Goal: Task Accomplishment & Management: Manage account settings

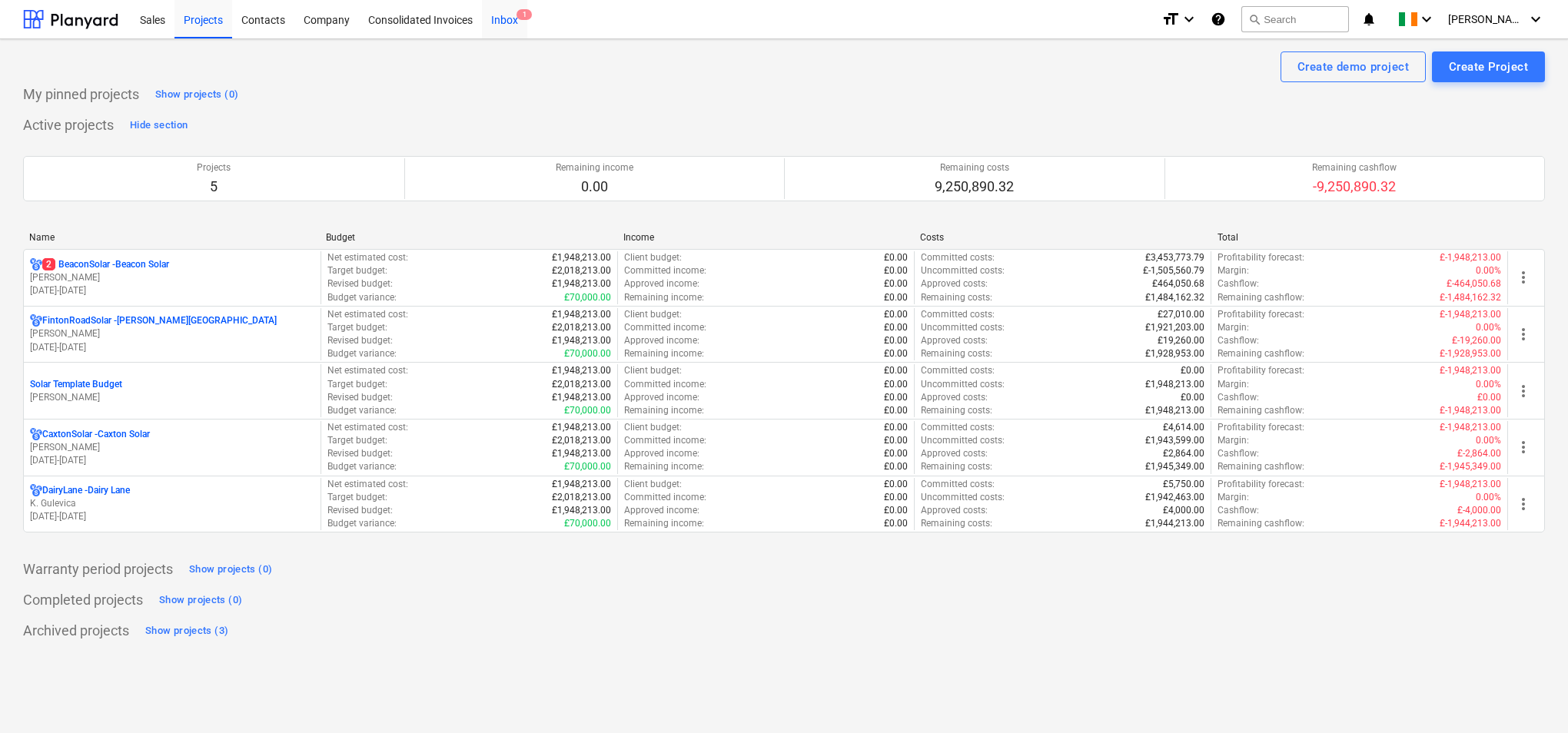
click at [512, 17] on div "Inbox 1" at bounding box center [504, 18] width 46 height 39
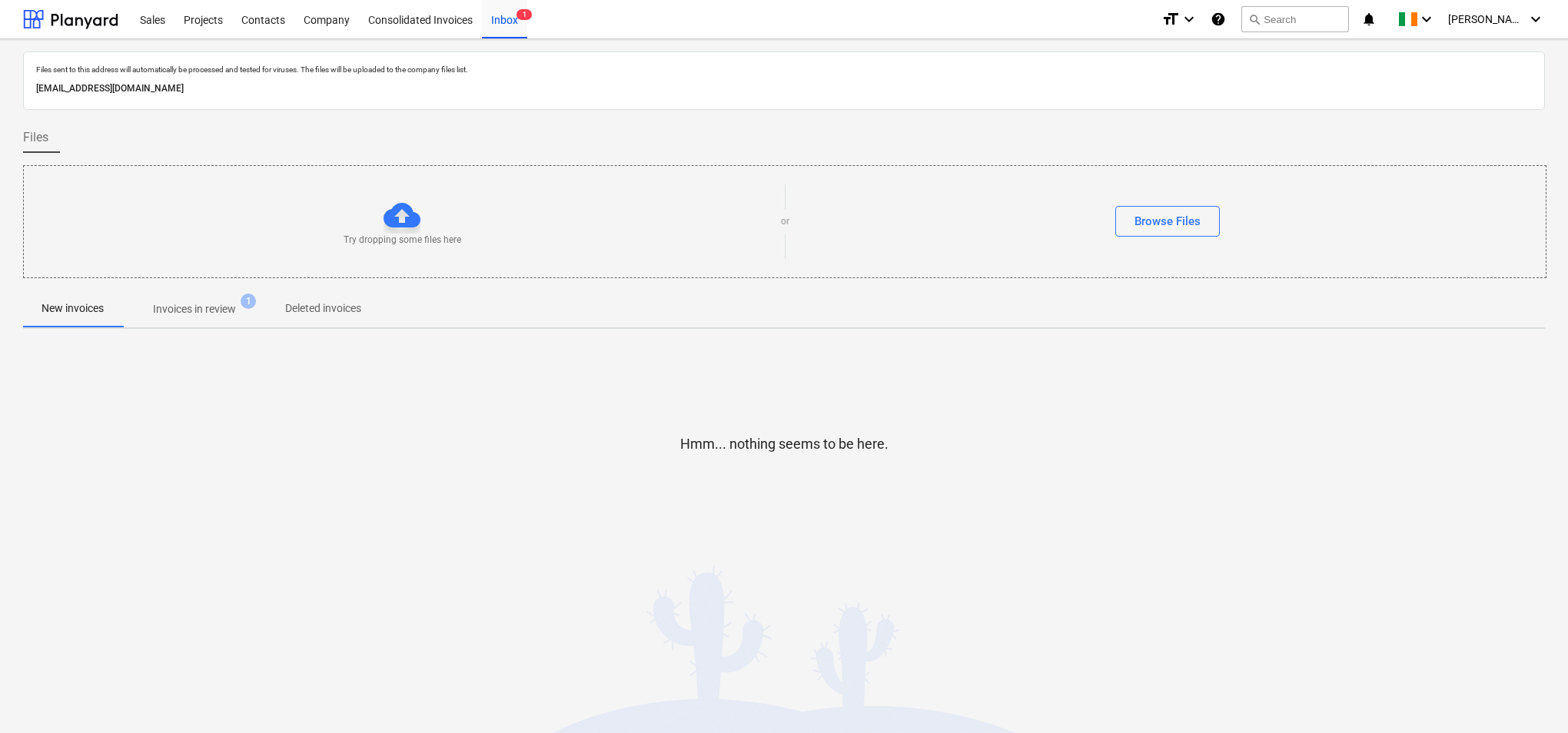
click at [200, 312] on p "Invoices in review" at bounding box center [195, 309] width 83 height 16
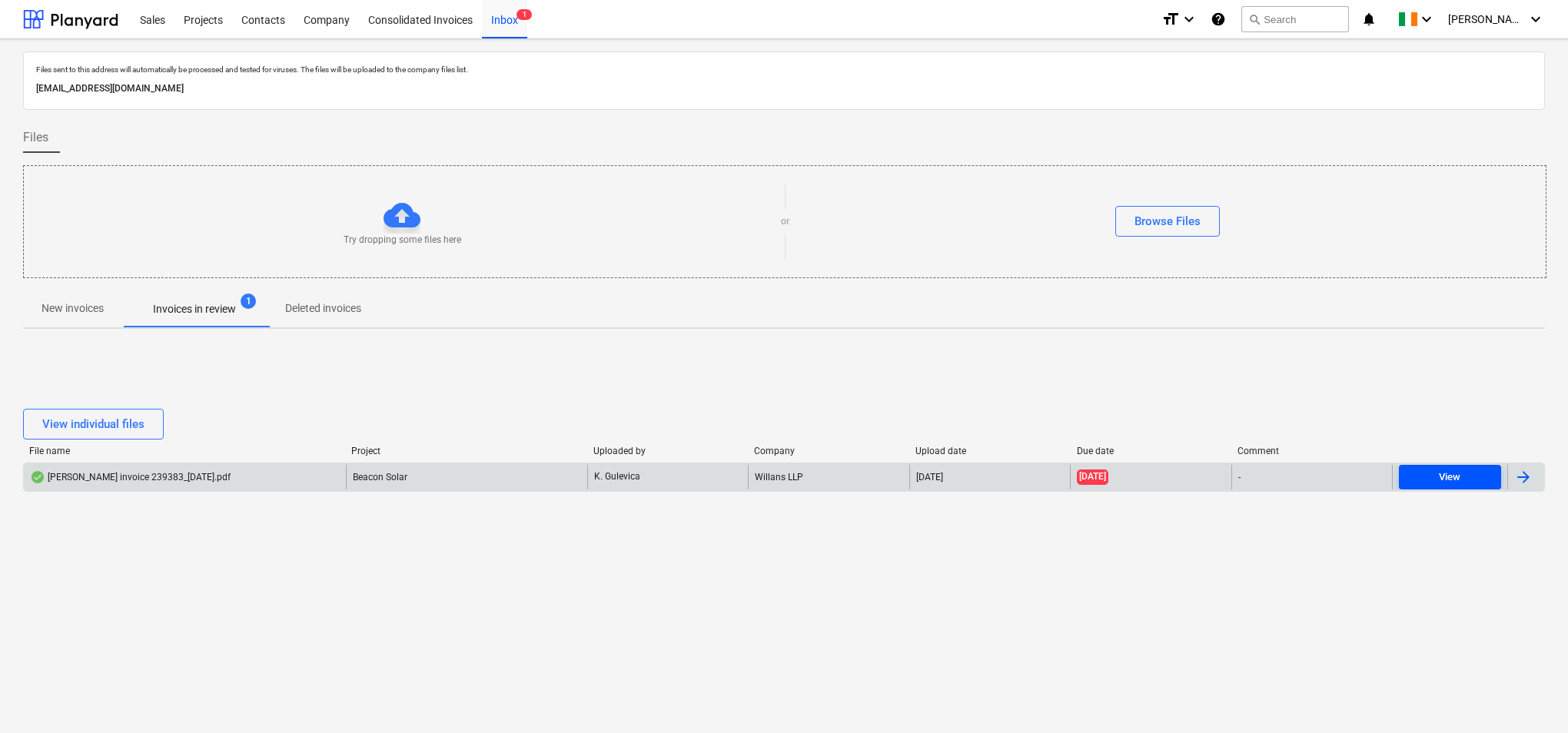
click at [1435, 480] on span "View" at bounding box center [1450, 477] width 90 height 17
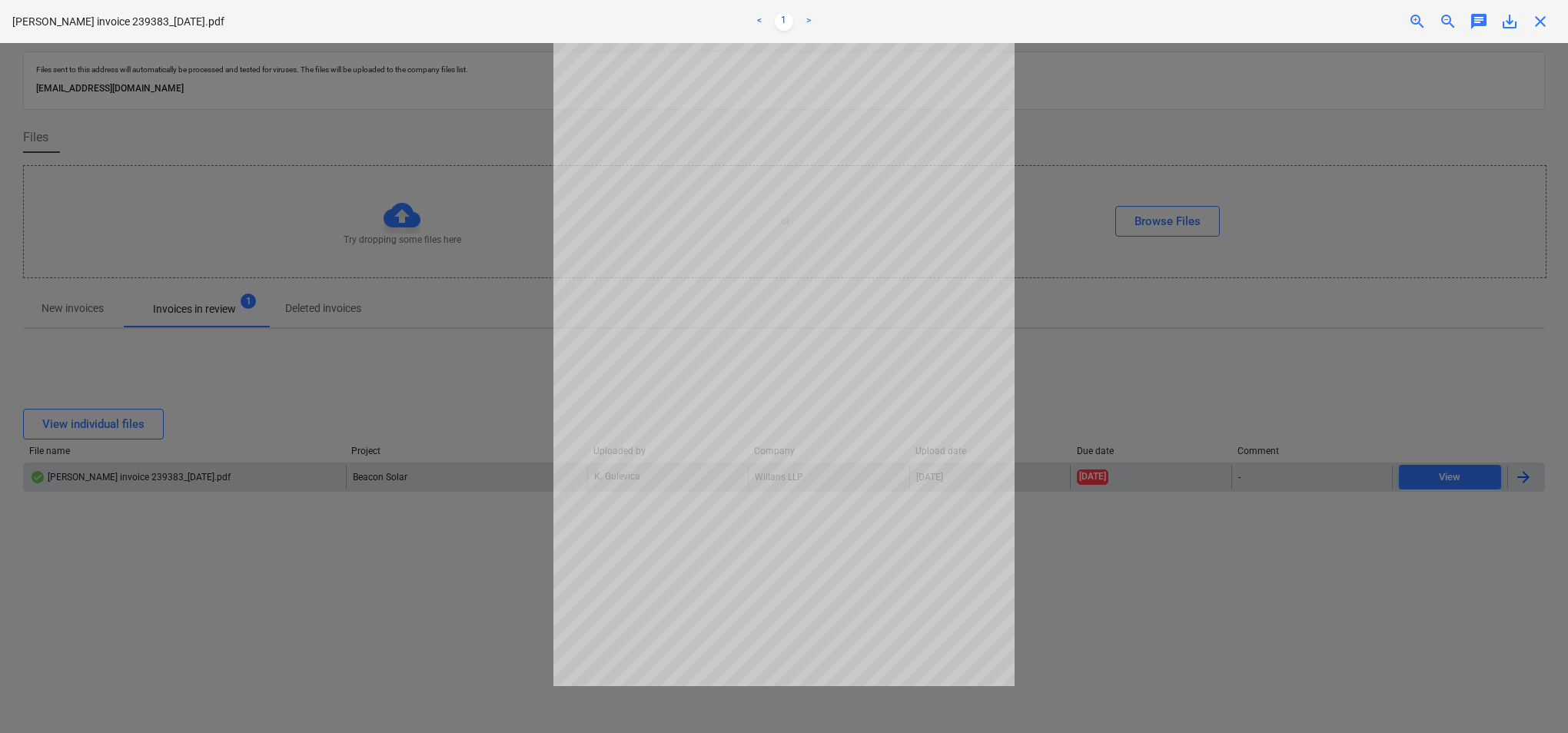
click at [1109, 558] on div at bounding box center [784, 388] width 1568 height 690
click at [1268, 568] on div at bounding box center [784, 388] width 1568 height 690
drag, startPoint x: 1268, startPoint y: 568, endPoint x: 1236, endPoint y: 348, distance: 222.3
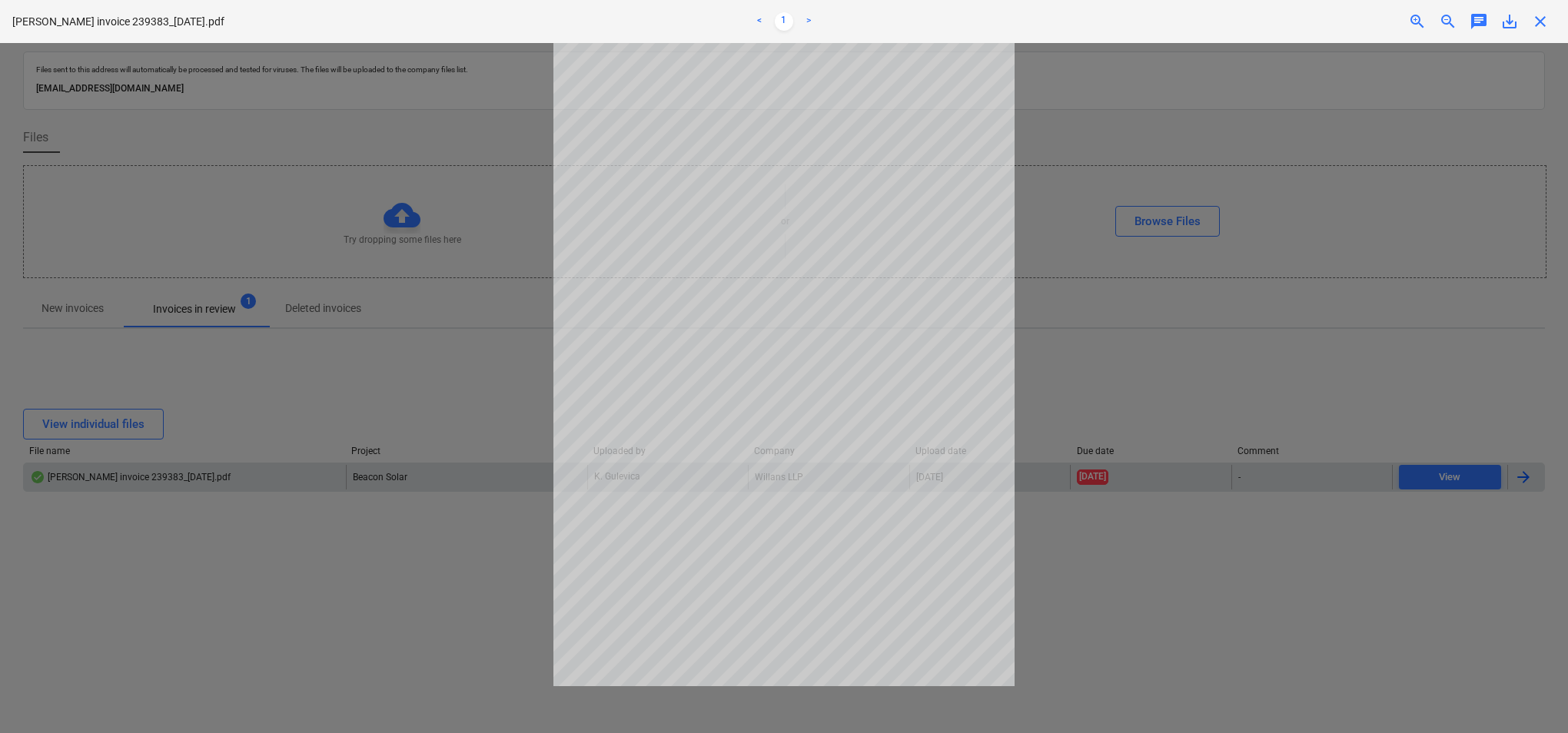
click at [1236, 348] on div at bounding box center [784, 388] width 1568 height 690
click at [812, 17] on link ">" at bounding box center [808, 22] width 18 height 18
click at [1542, 27] on span "close" at bounding box center [1540, 22] width 18 height 18
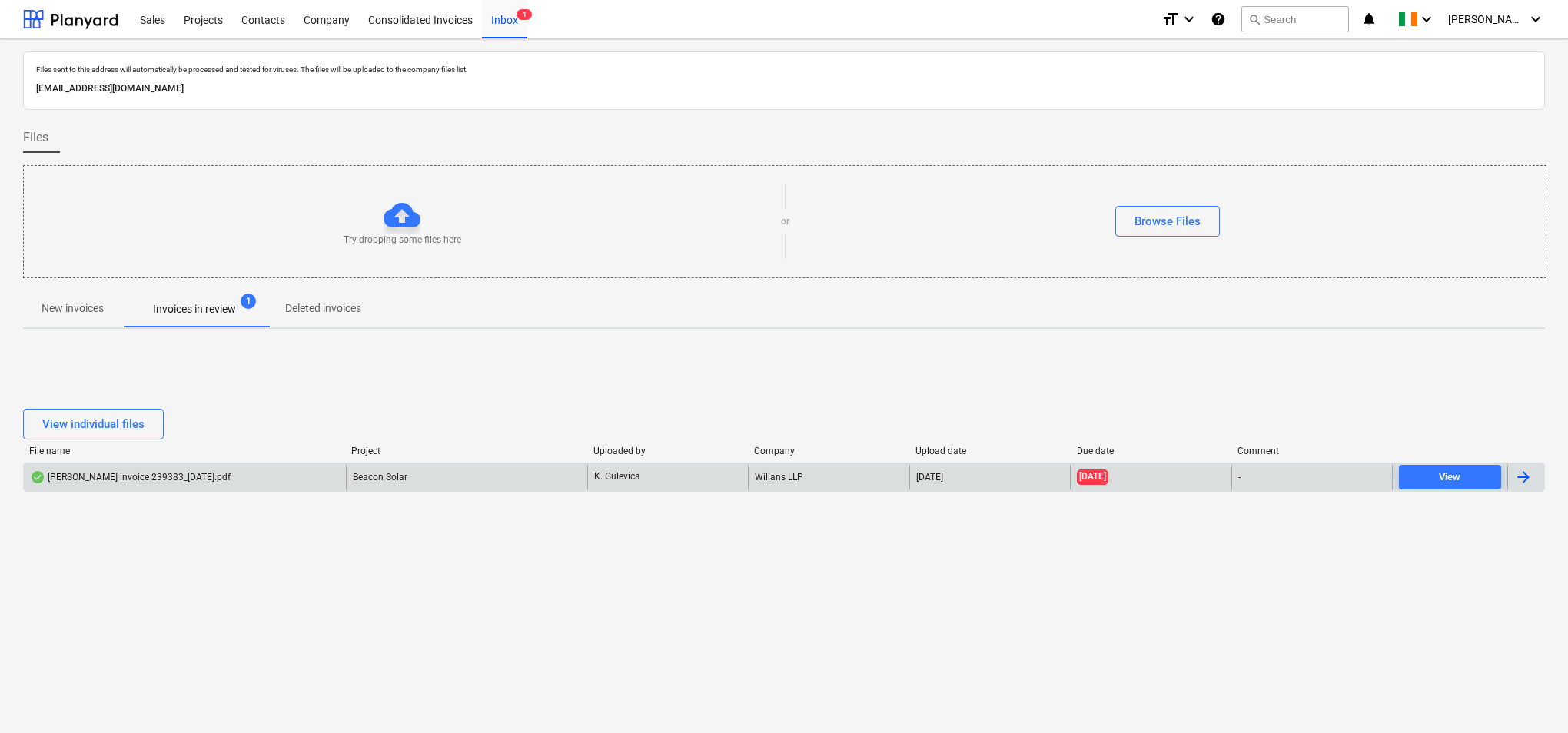
click at [1532, 478] on div at bounding box center [1526, 477] width 37 height 25
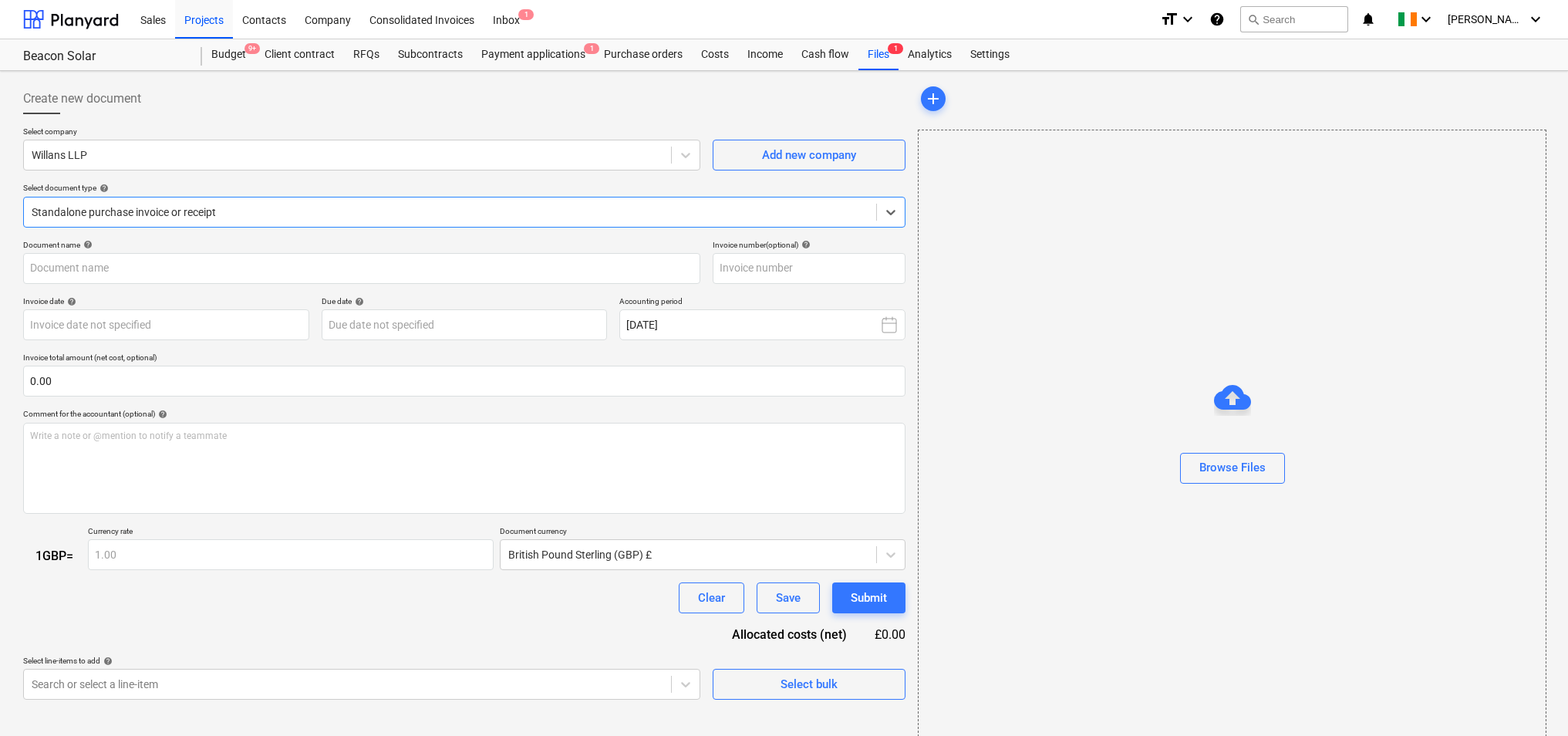
type input "239383"
type input "[DATE]"
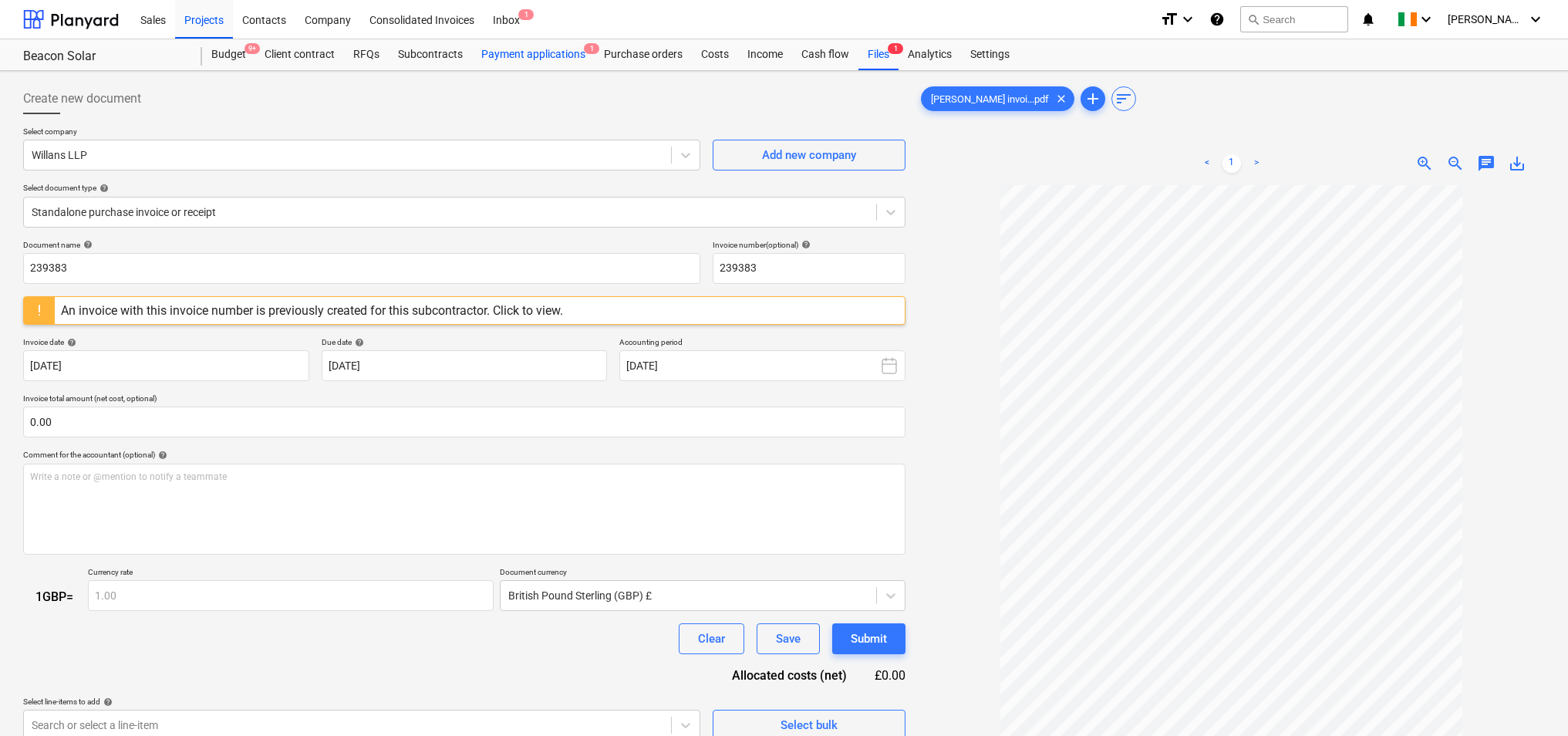
click at [552, 57] on div "Payment applications 1" at bounding box center [534, 54] width 123 height 31
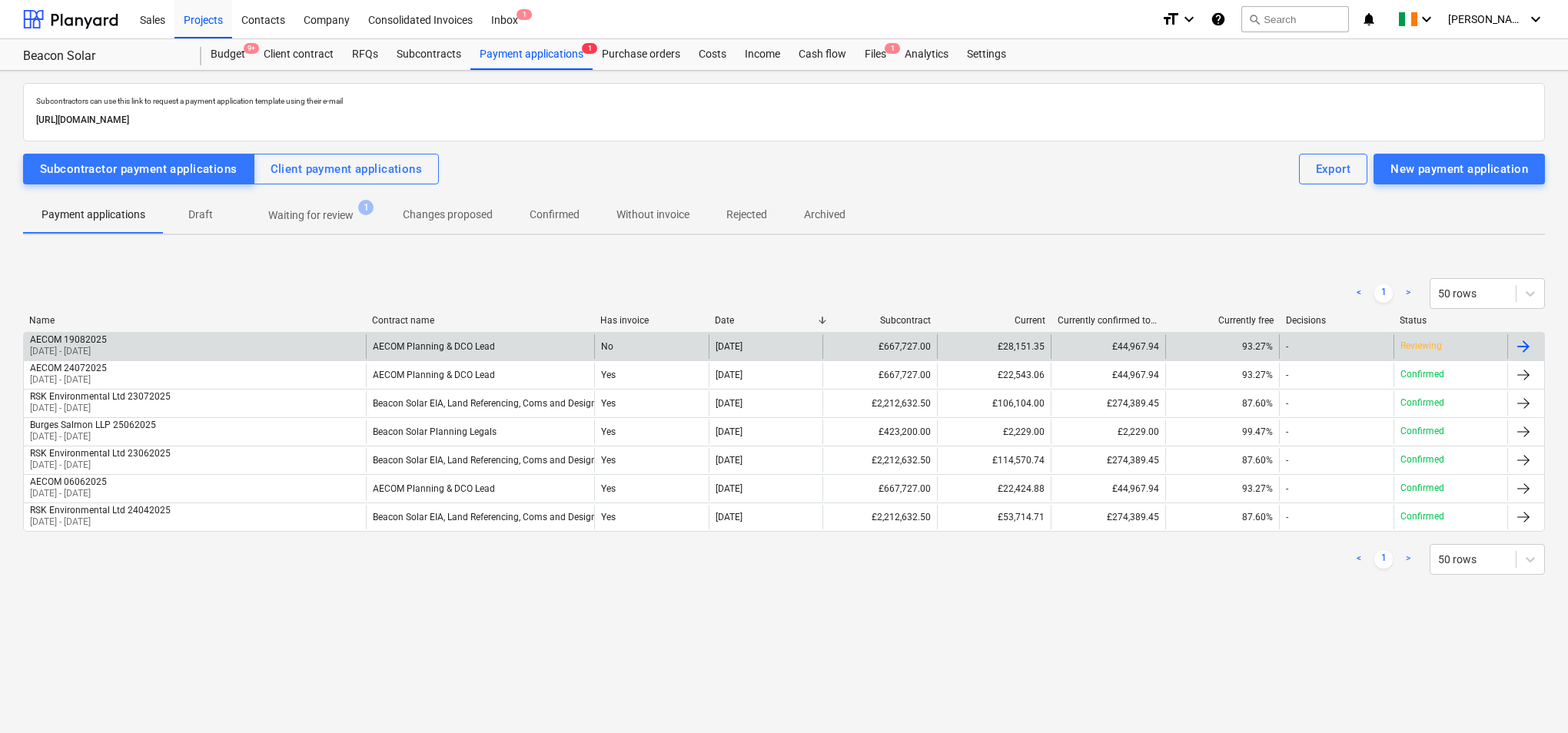
click at [504, 340] on div "AECOM Planning & DCO Lead" at bounding box center [480, 347] width 229 height 25
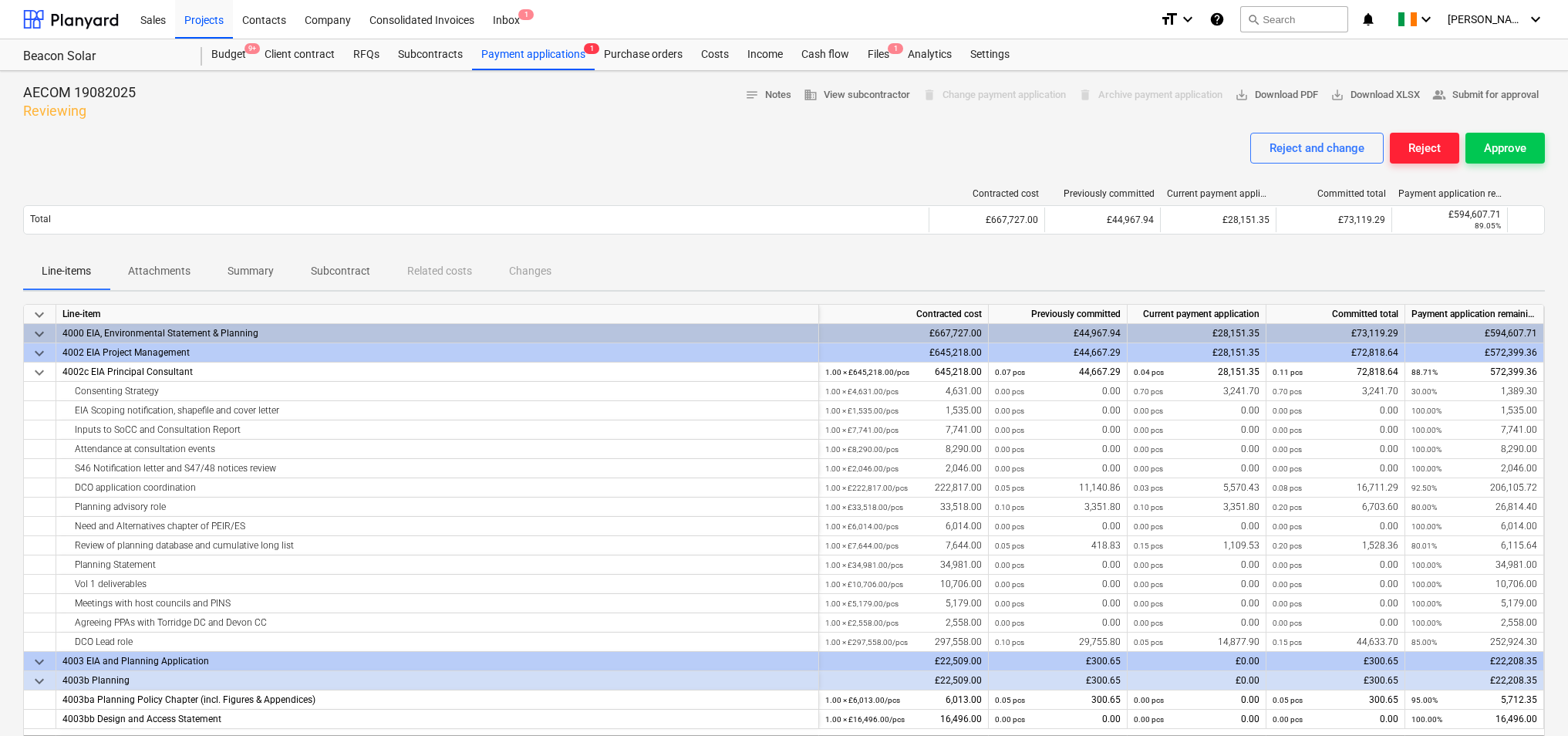
click at [1419, 146] on div "Reject" at bounding box center [1424, 148] width 32 height 20
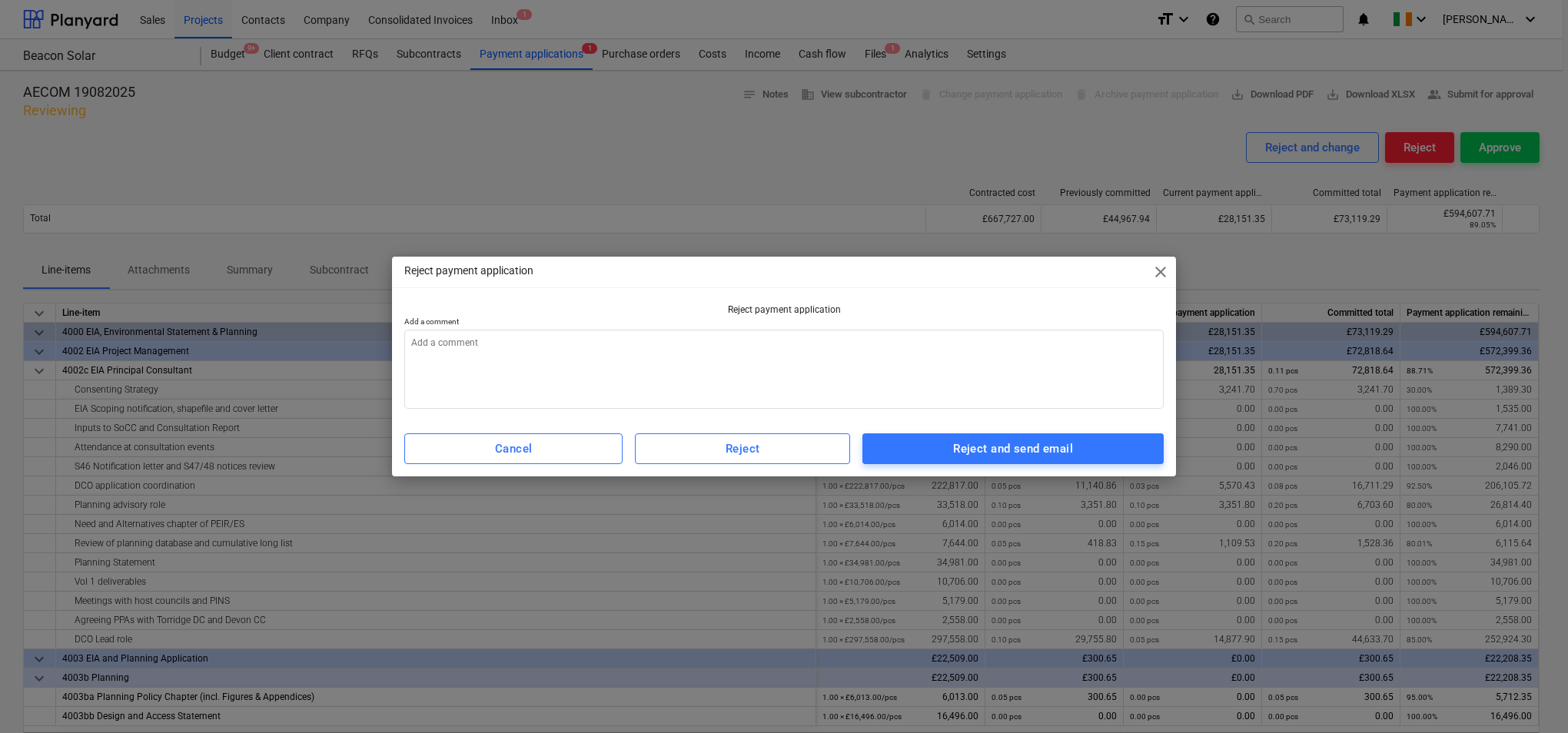
type textarea "x"
click at [653, 348] on textarea at bounding box center [784, 369] width 760 height 80
type textarea "a"
type textarea "x"
type textarea "as"
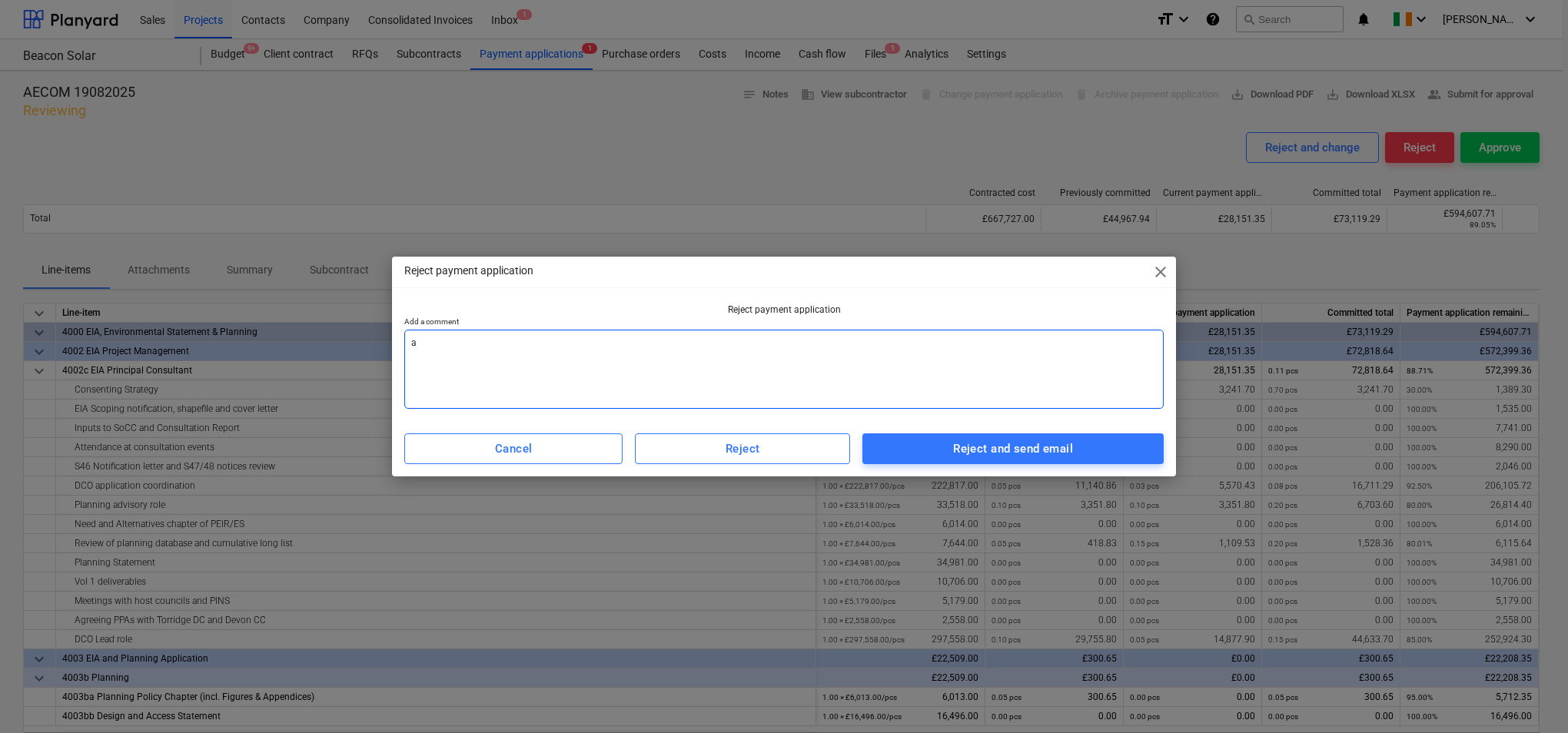
type textarea "x"
type textarea "as"
type textarea "x"
type textarea "as p"
type textarea "x"
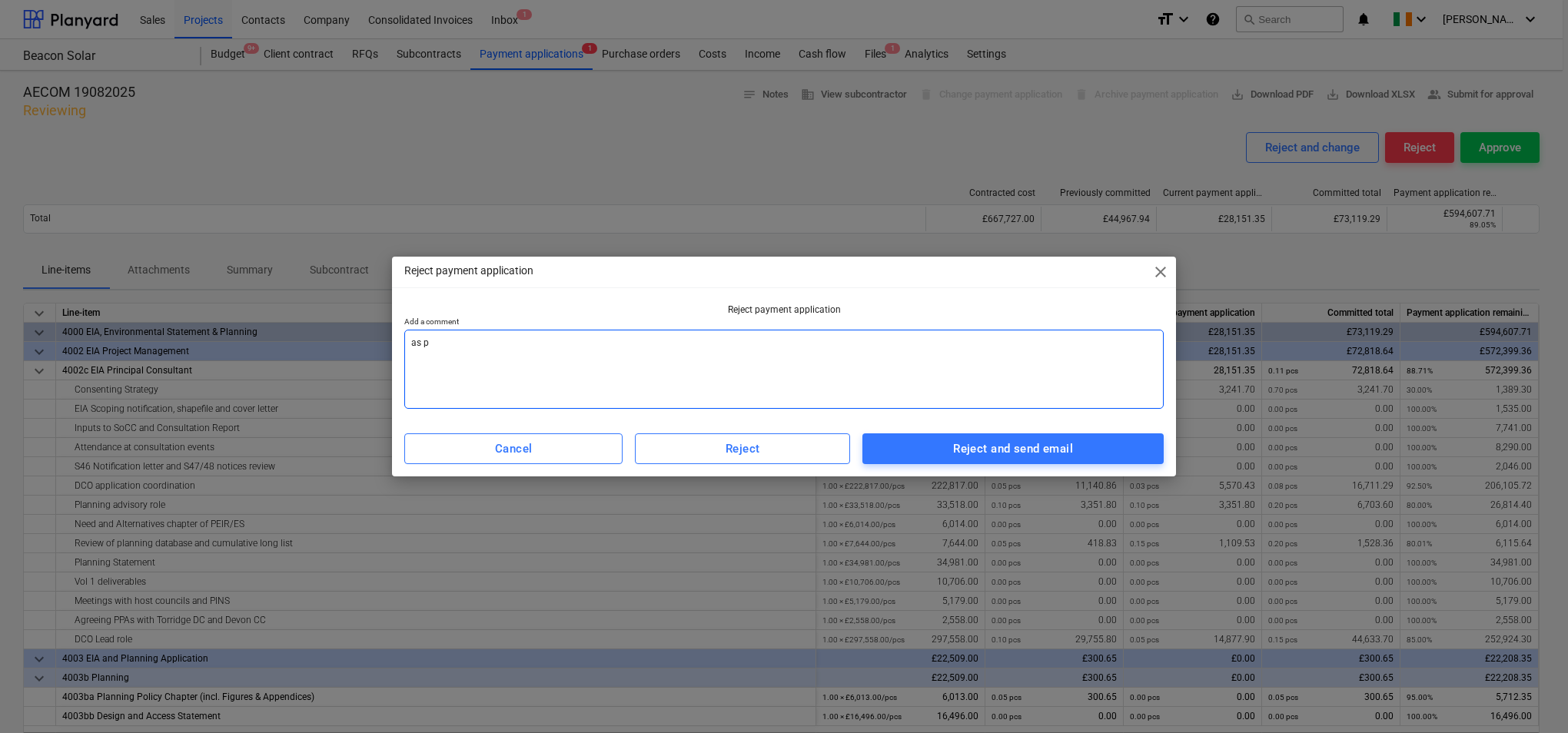
type textarea "as pe"
type textarea "x"
type textarea "as per"
type textarea "x"
type textarea "as per"
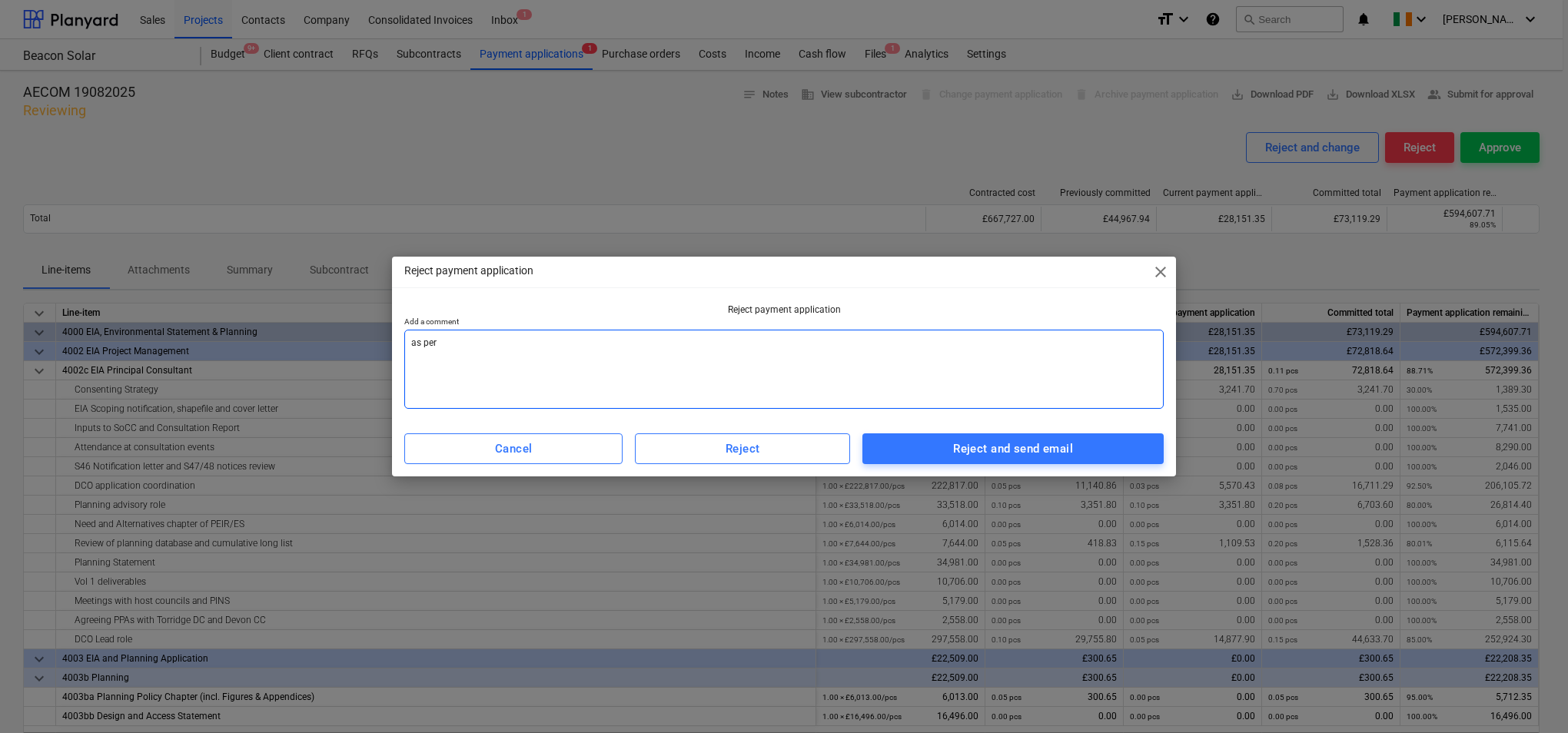
type textarea "x"
type textarea "as per L"
type textarea "x"
type textarea "as per Lo"
type textarea "x"
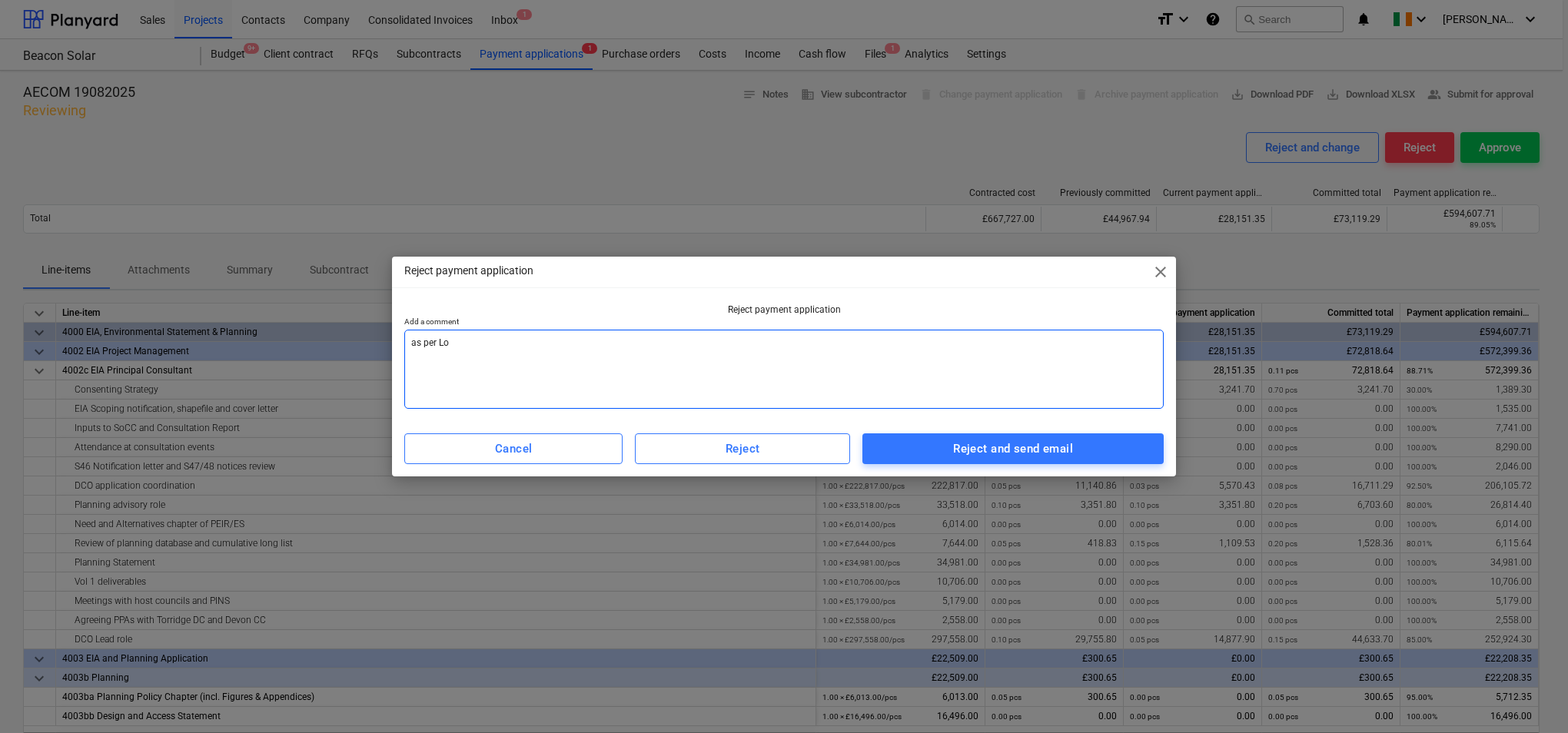
type textarea "as per [PERSON_NAME]"
type textarea "x"
type textarea "as per [PERSON_NAME]"
type textarea "x"
type textarea "as per [PERSON_NAME]"
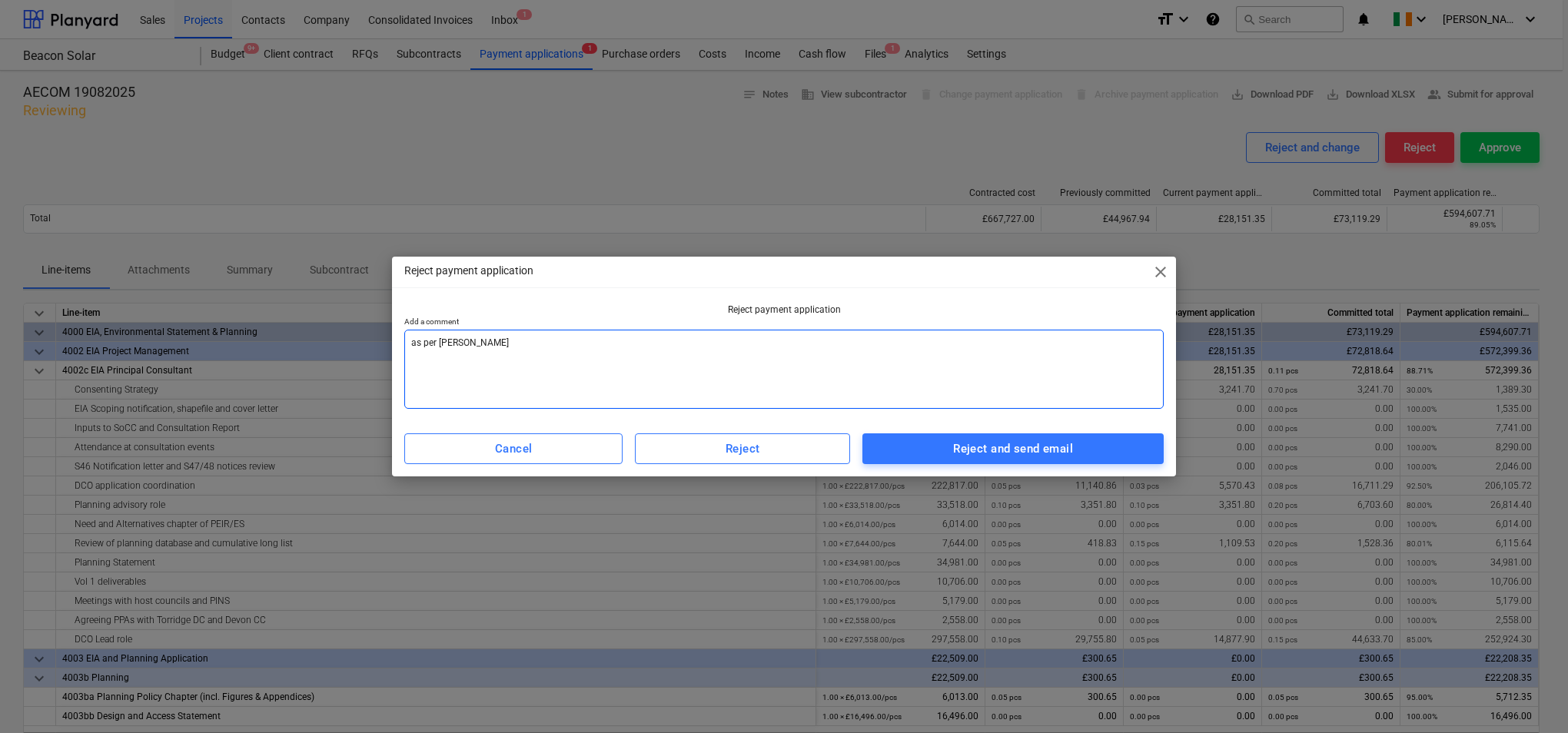
type textarea "x"
type textarea "as per [PERSON_NAME]"
type textarea "x"
type textarea "as per [PERSON_NAME]'"
type textarea "x"
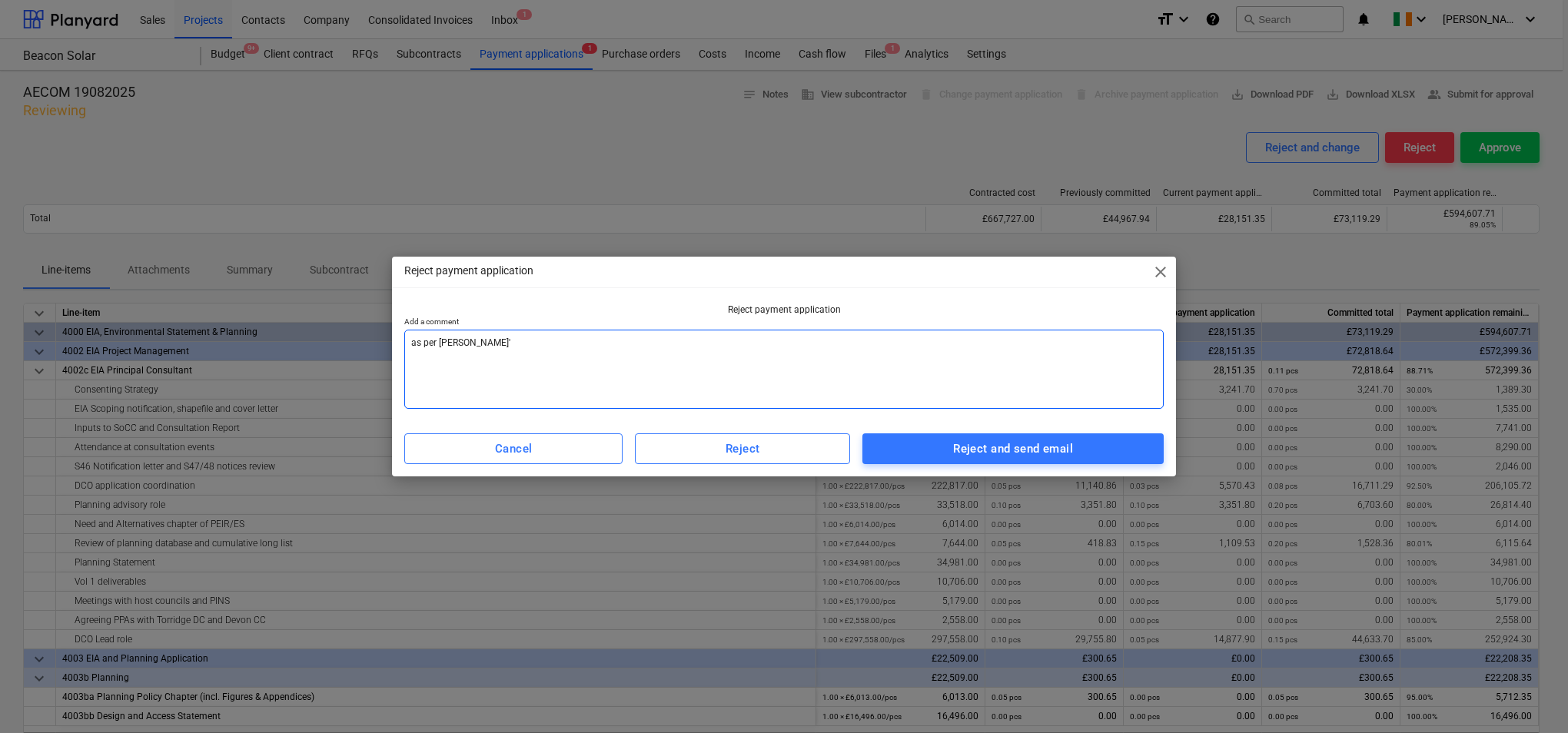
type textarea "as per [PERSON_NAME]'s"
type textarea "x"
type textarea "as per [PERSON_NAME]'s"
type textarea "x"
type textarea "as per [PERSON_NAME]'s r"
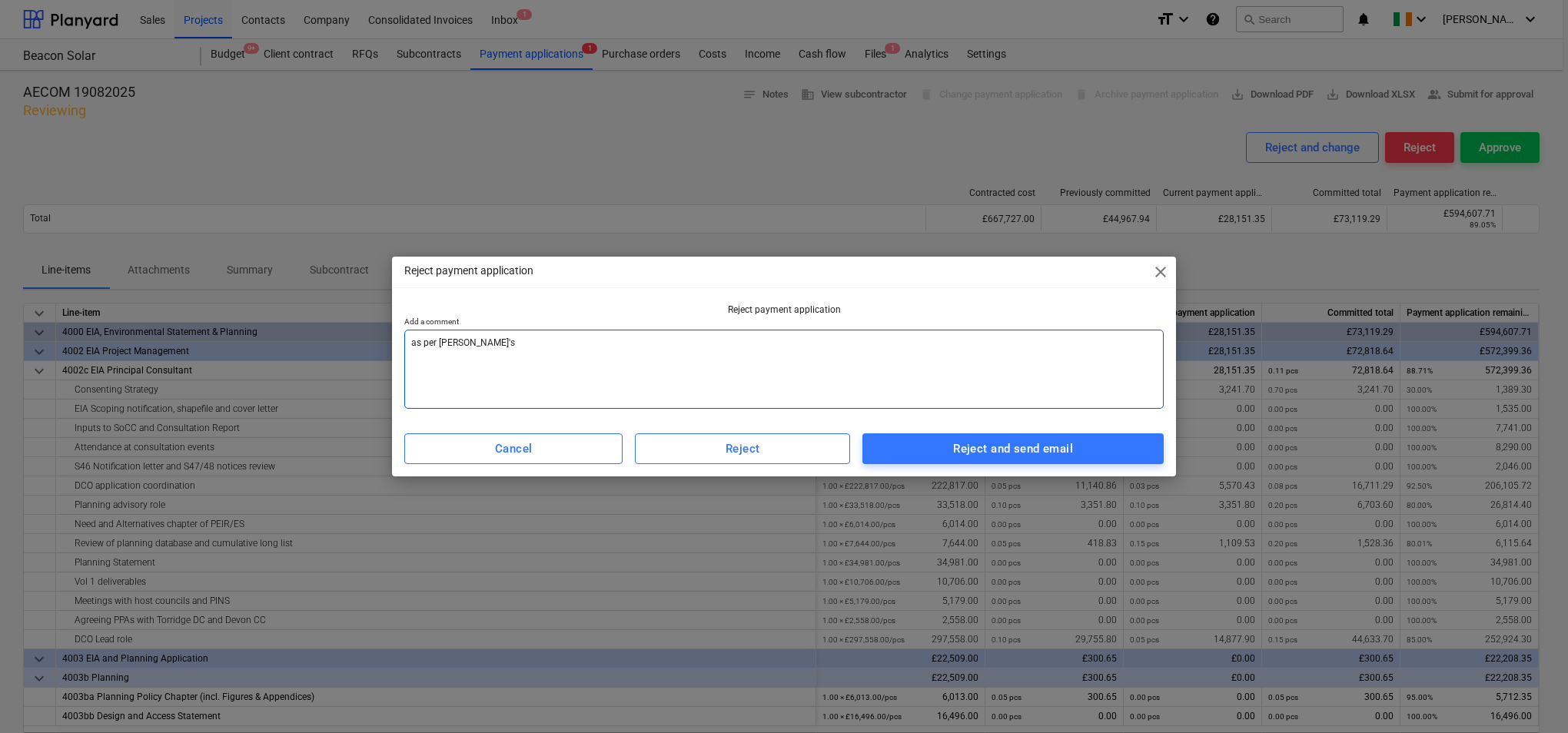
type textarea "x"
type textarea "as per [PERSON_NAME]'s re"
type textarea "x"
type textarea "as per [PERSON_NAME]'s req"
type textarea "x"
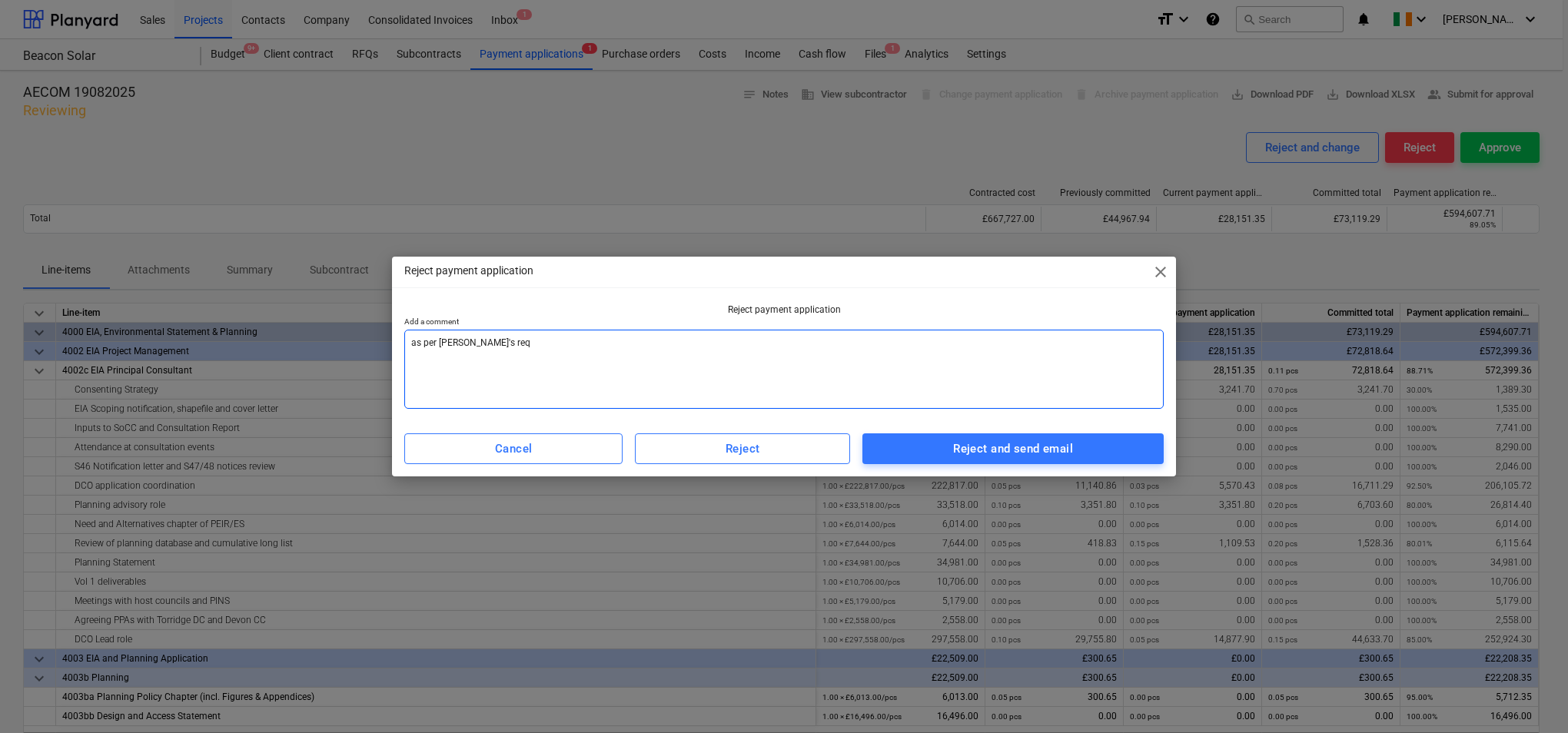
type textarea "as per [PERSON_NAME]'s requ"
type textarea "x"
type textarea "as per [PERSON_NAME]'s reque"
type textarea "x"
type textarea "as per [PERSON_NAME]'s reques"
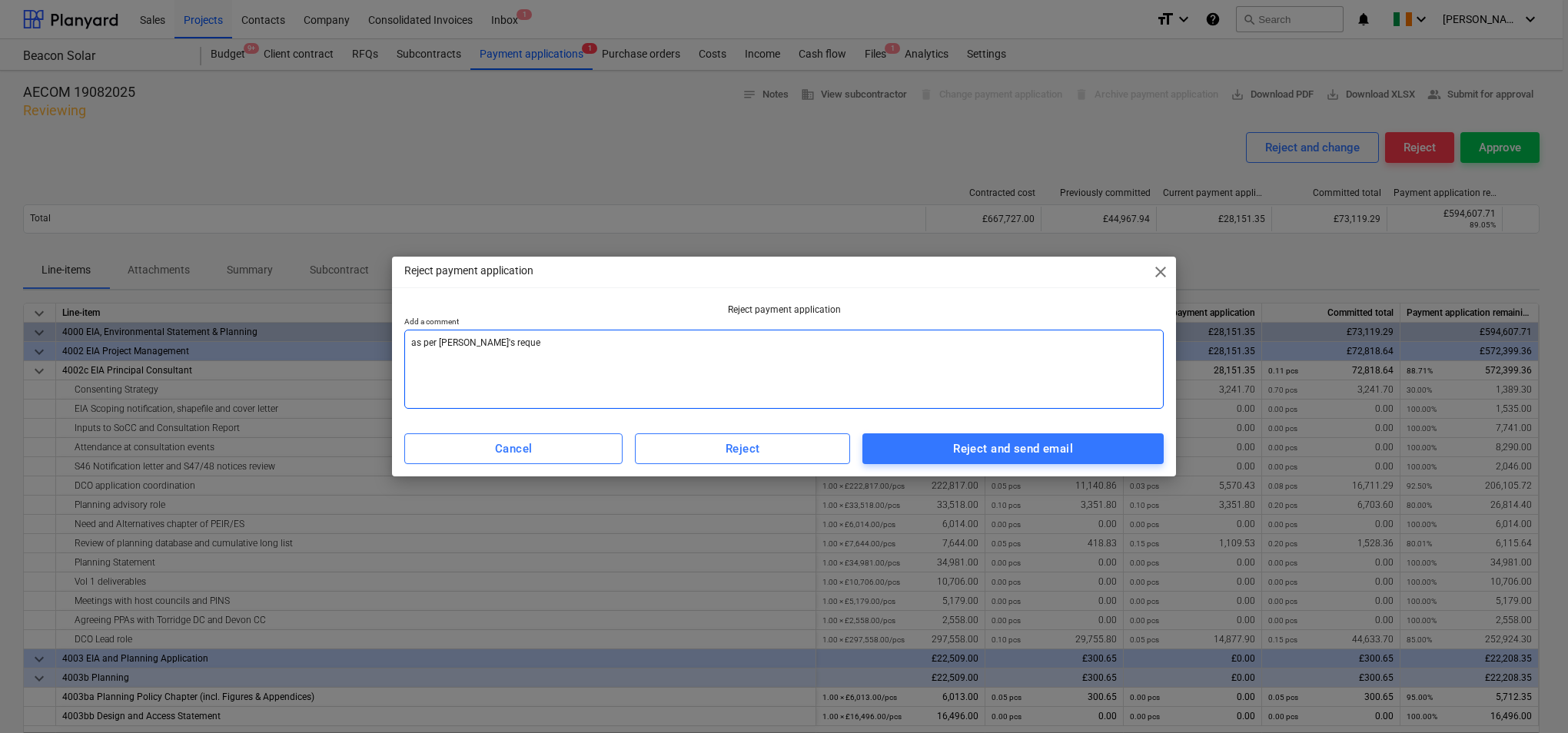
type textarea "x"
type textarea "as per [PERSON_NAME]'s request"
type textarea "x"
type textarea "as per [PERSON_NAME]'s request"
click at [960, 441] on div "Reject and send email" at bounding box center [1013, 449] width 120 height 20
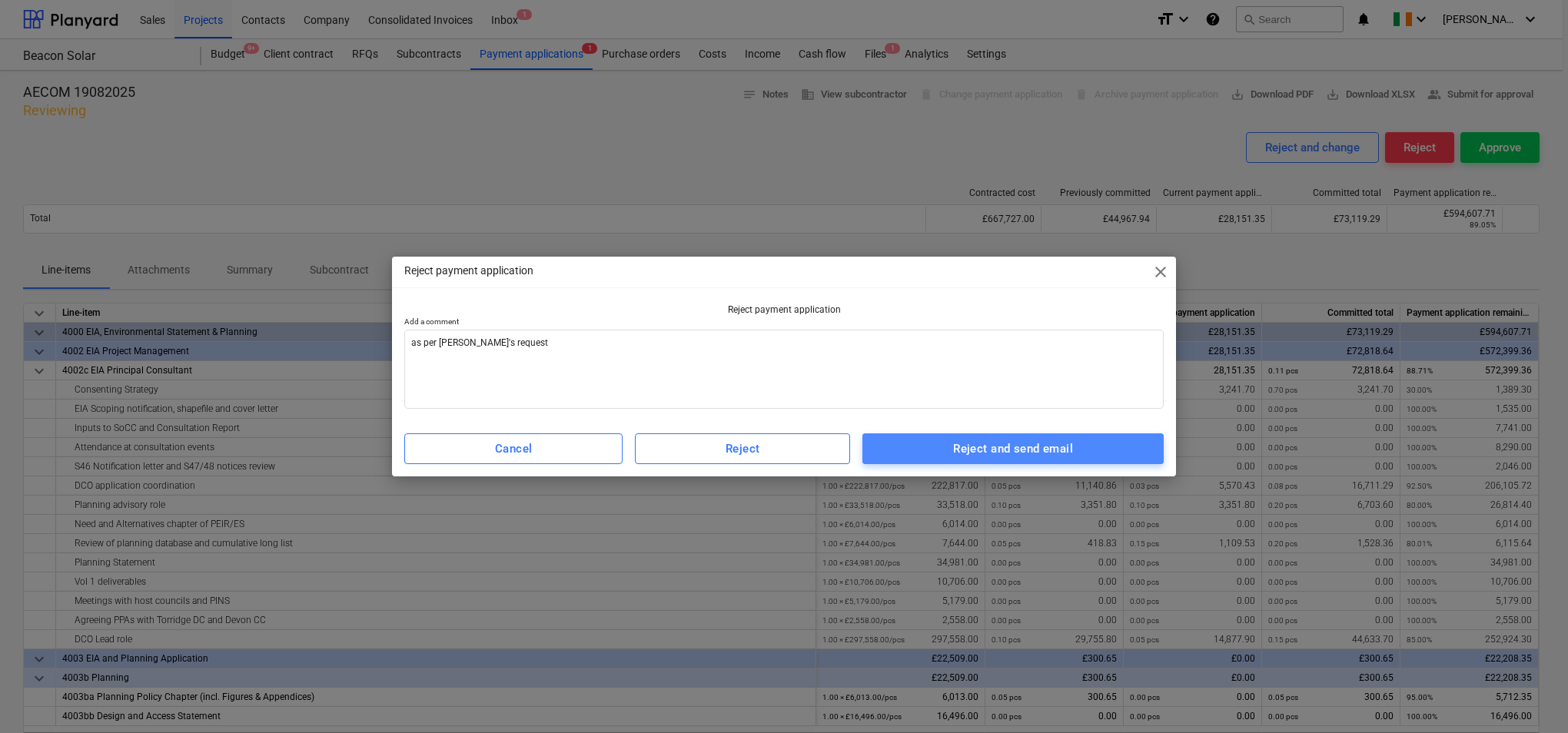
type textarea "x"
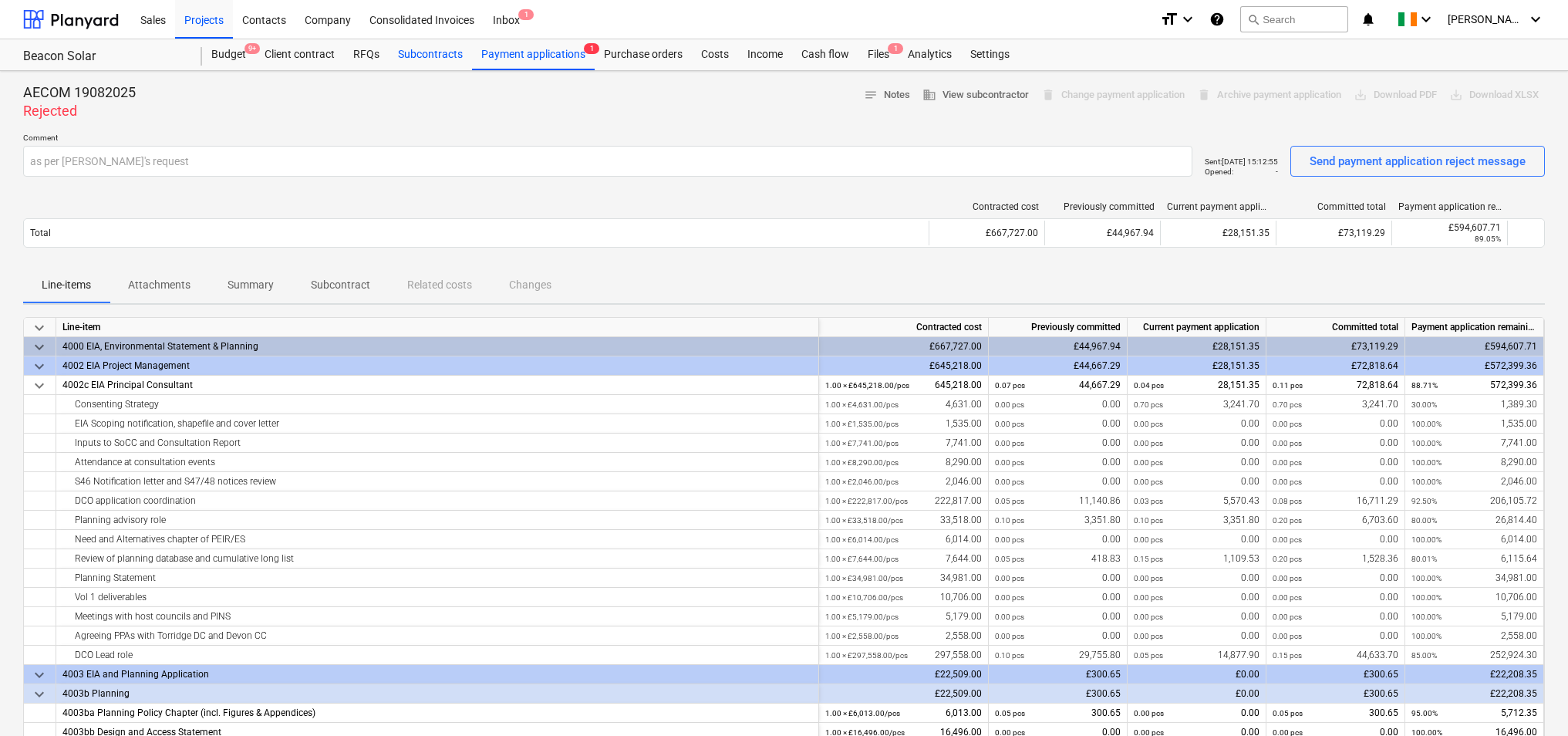
click at [420, 50] on div "Subcontracts" at bounding box center [431, 54] width 83 height 31
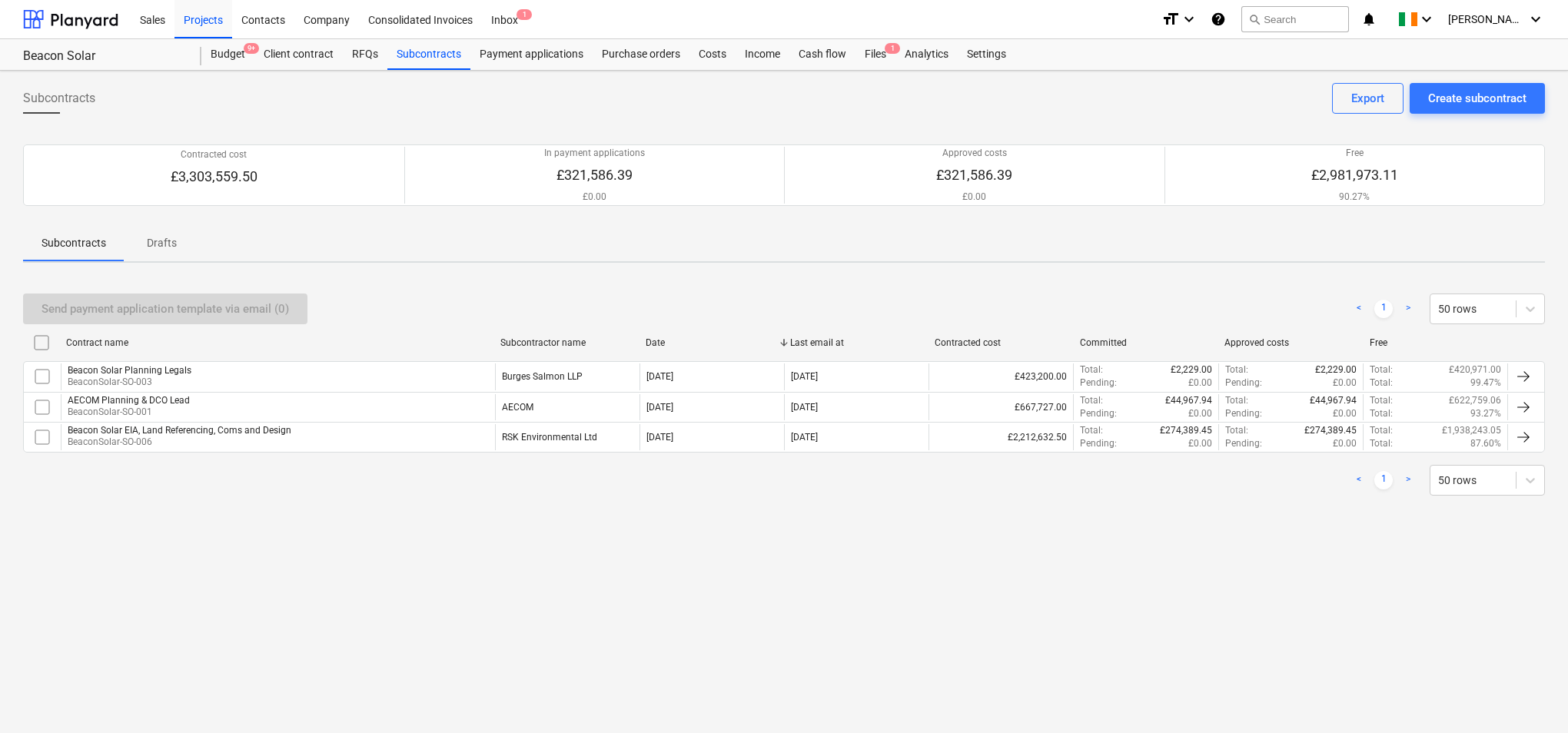
click at [355, 403] on div "AECOM Planning & DCO Lead BeaconSolar-SO-001" at bounding box center [277, 407] width 434 height 27
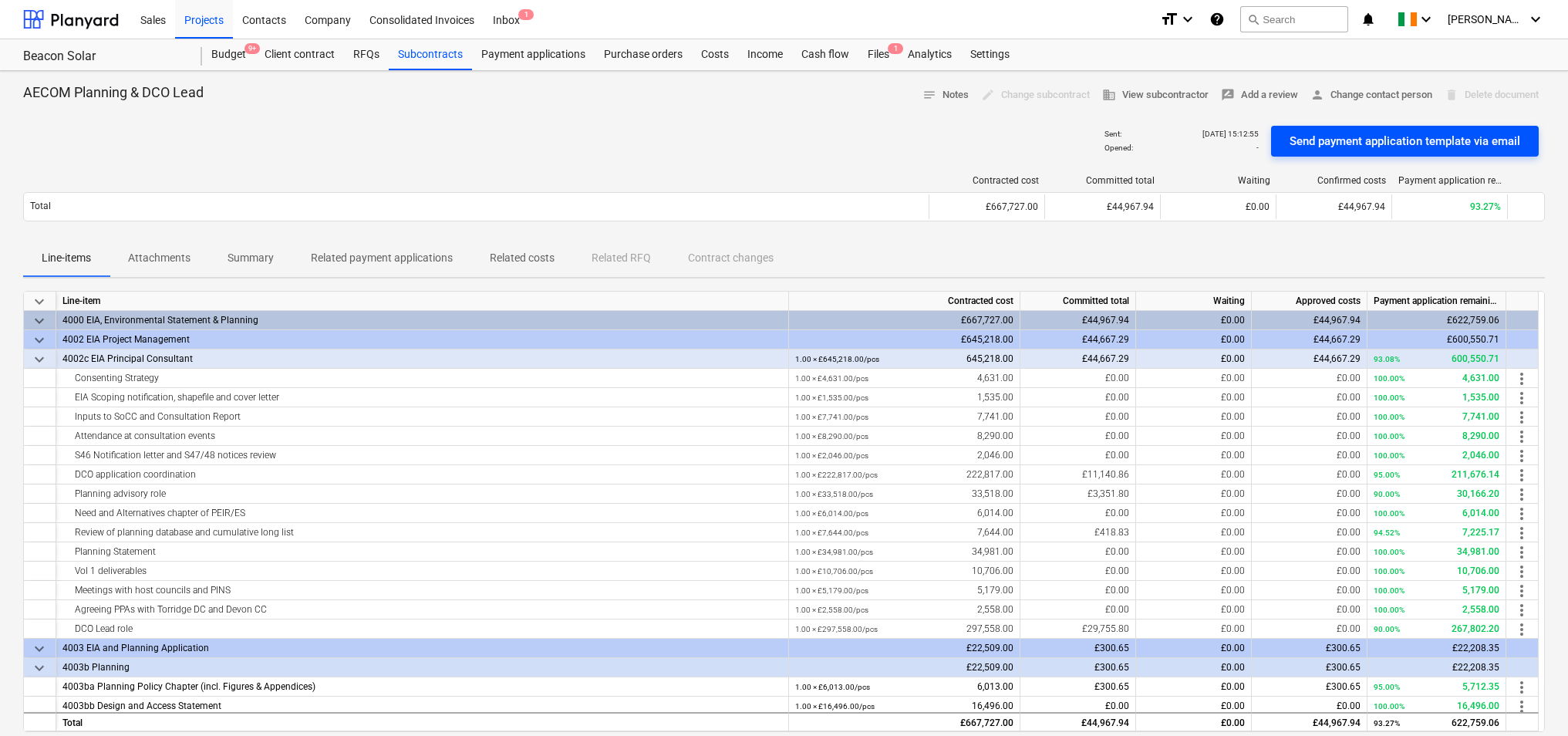
click at [1469, 133] on div "Send payment application template via email" at bounding box center [1404, 141] width 230 height 20
